Goal: Find specific page/section: Find specific page/section

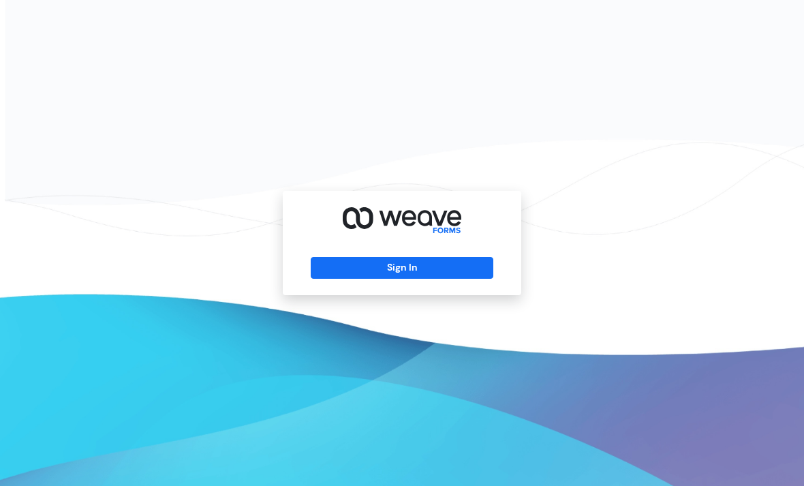
click at [473, 279] on button "Sign In" at bounding box center [402, 268] width 182 height 22
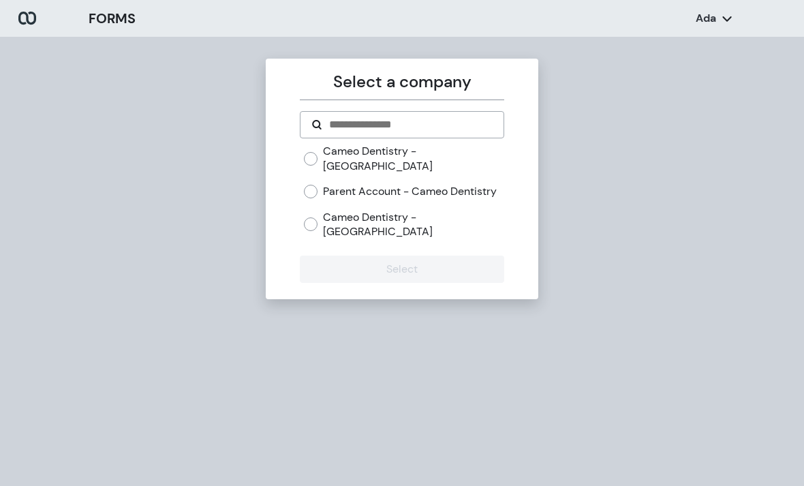
click at [475, 153] on label "Cameo Dentistry - [GEOGRAPHIC_DATA]" at bounding box center [413, 158] width 180 height 29
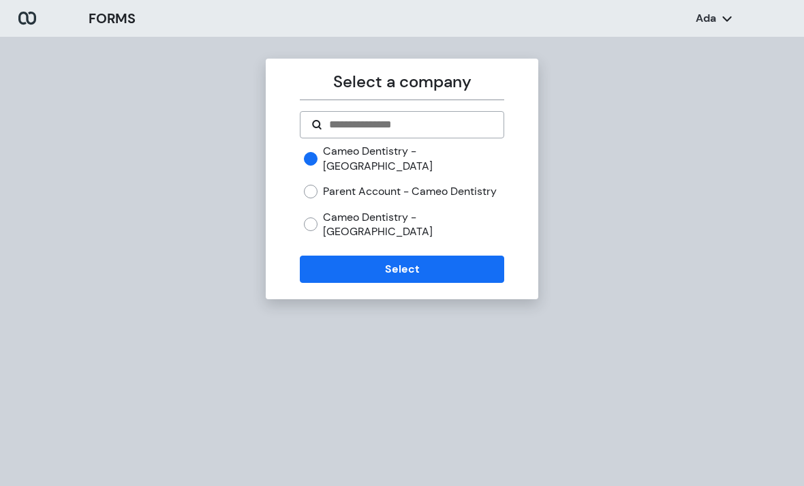
click at [449, 255] on button "Select" at bounding box center [402, 268] width 204 height 27
